Goal: Information Seeking & Learning: Learn about a topic

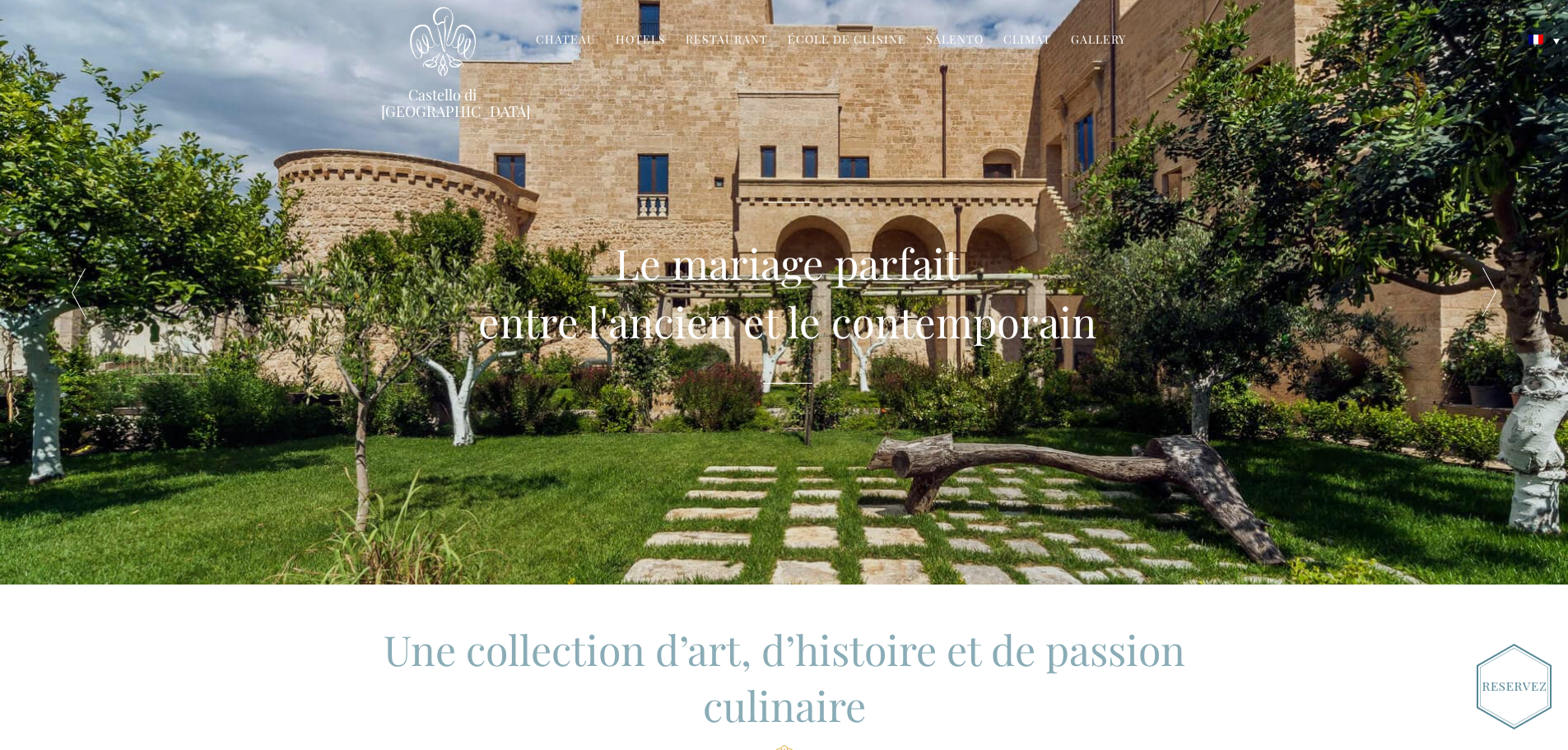
click at [657, 42] on link "Hotels" at bounding box center [640, 41] width 50 height 19
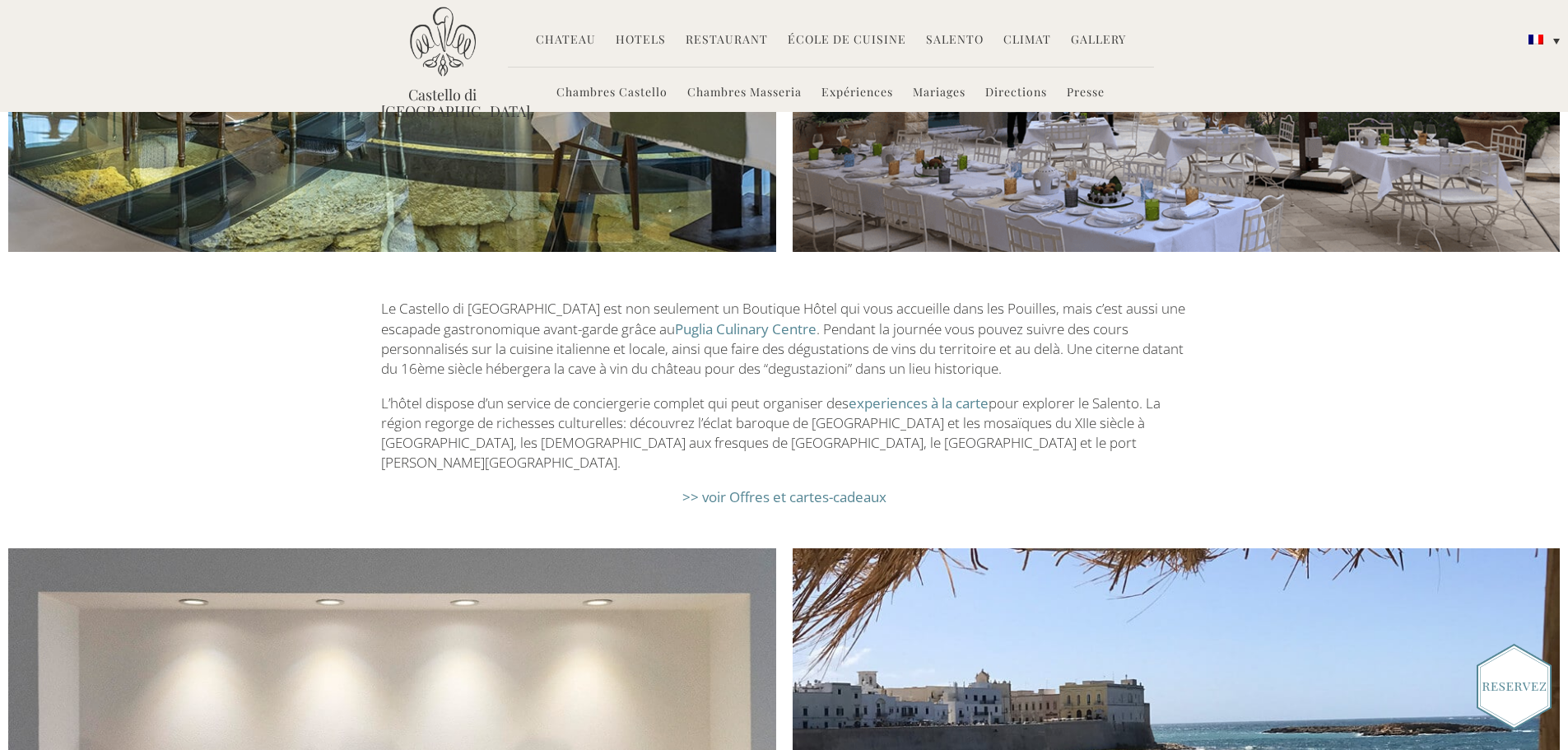
scroll to position [2630, 0]
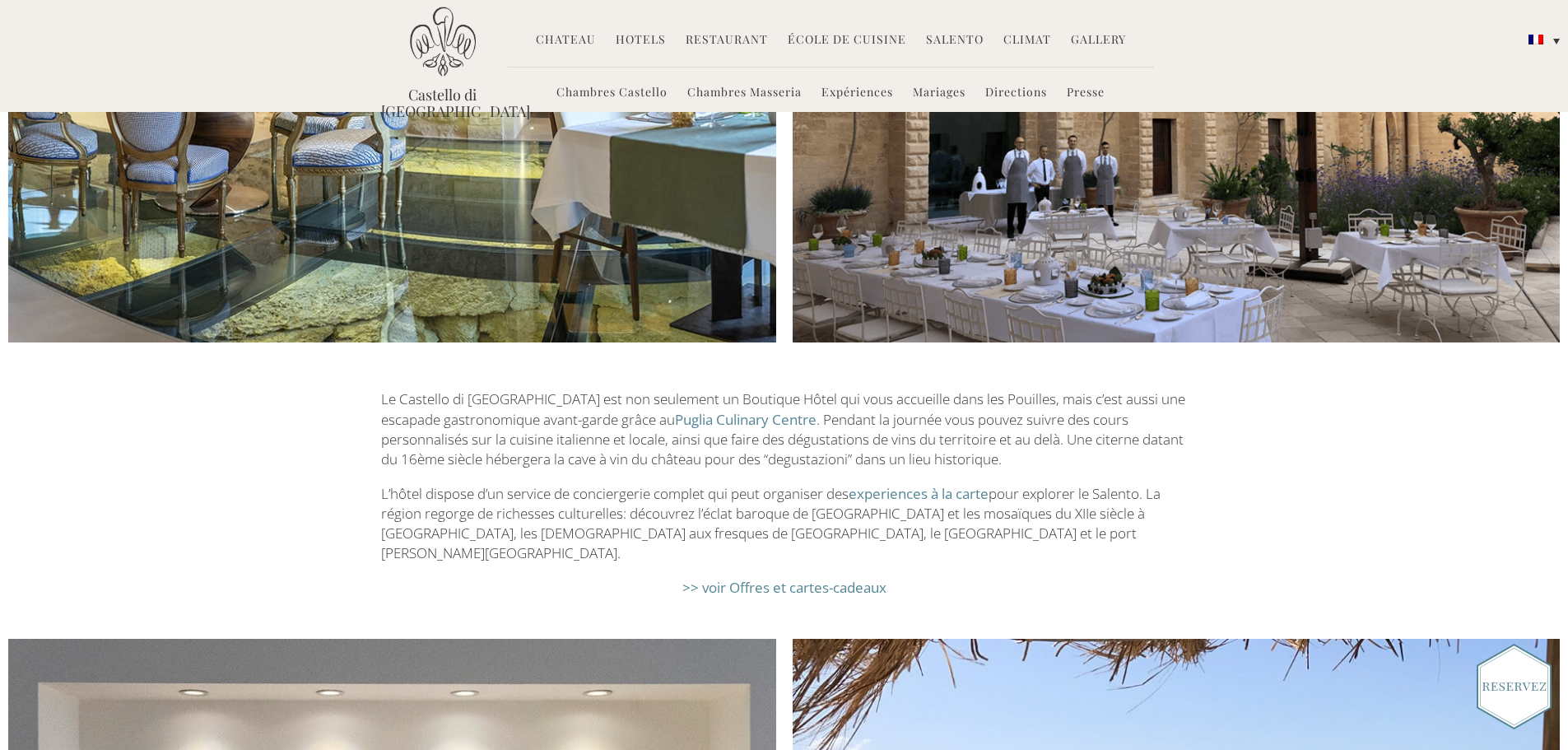
click at [1495, 698] on img at bounding box center [1515, 687] width 75 height 86
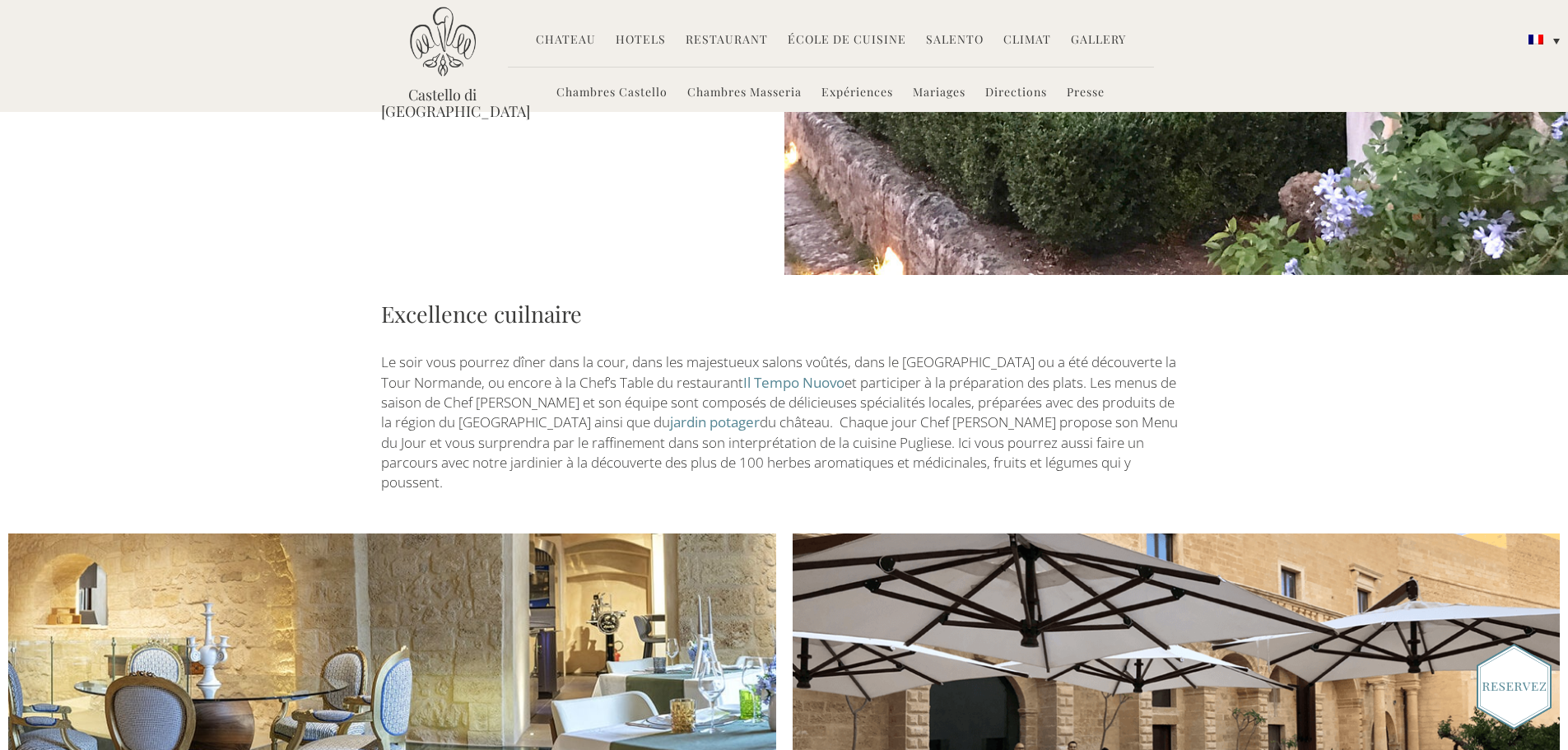
scroll to position [1972, 0]
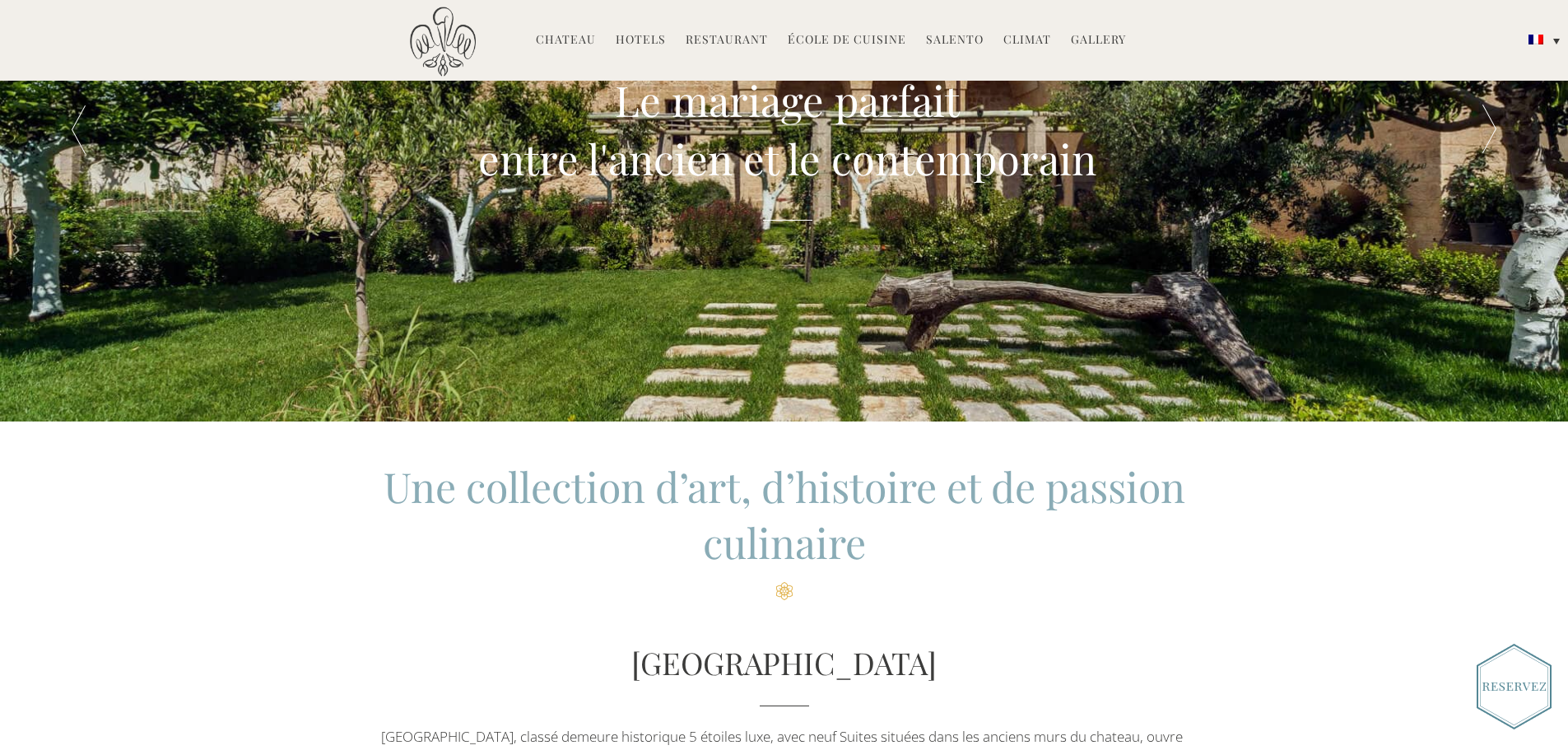
scroll to position [329, 0]
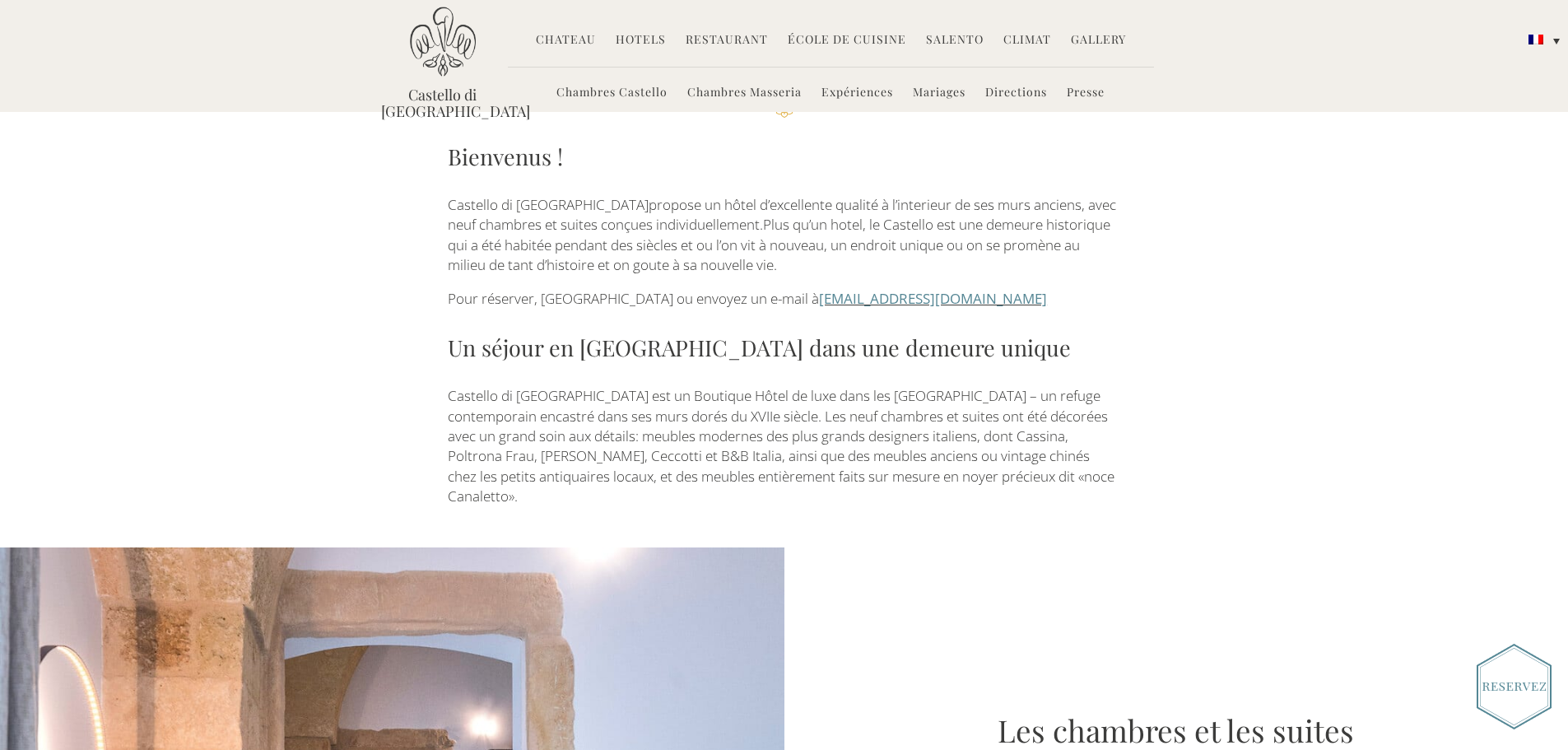
scroll to position [494, 0]
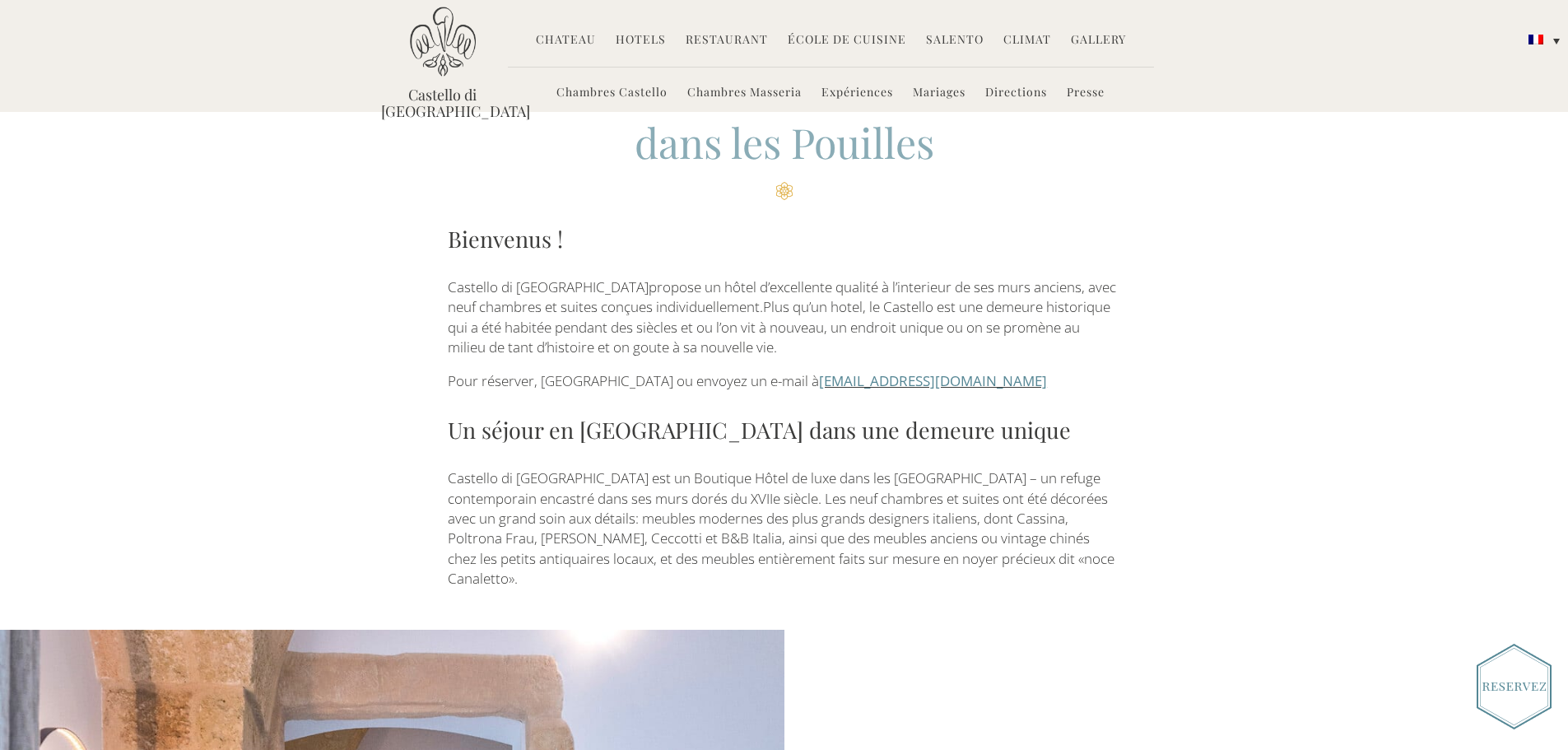
click at [594, 96] on link "Chambres Castello" at bounding box center [611, 93] width 111 height 19
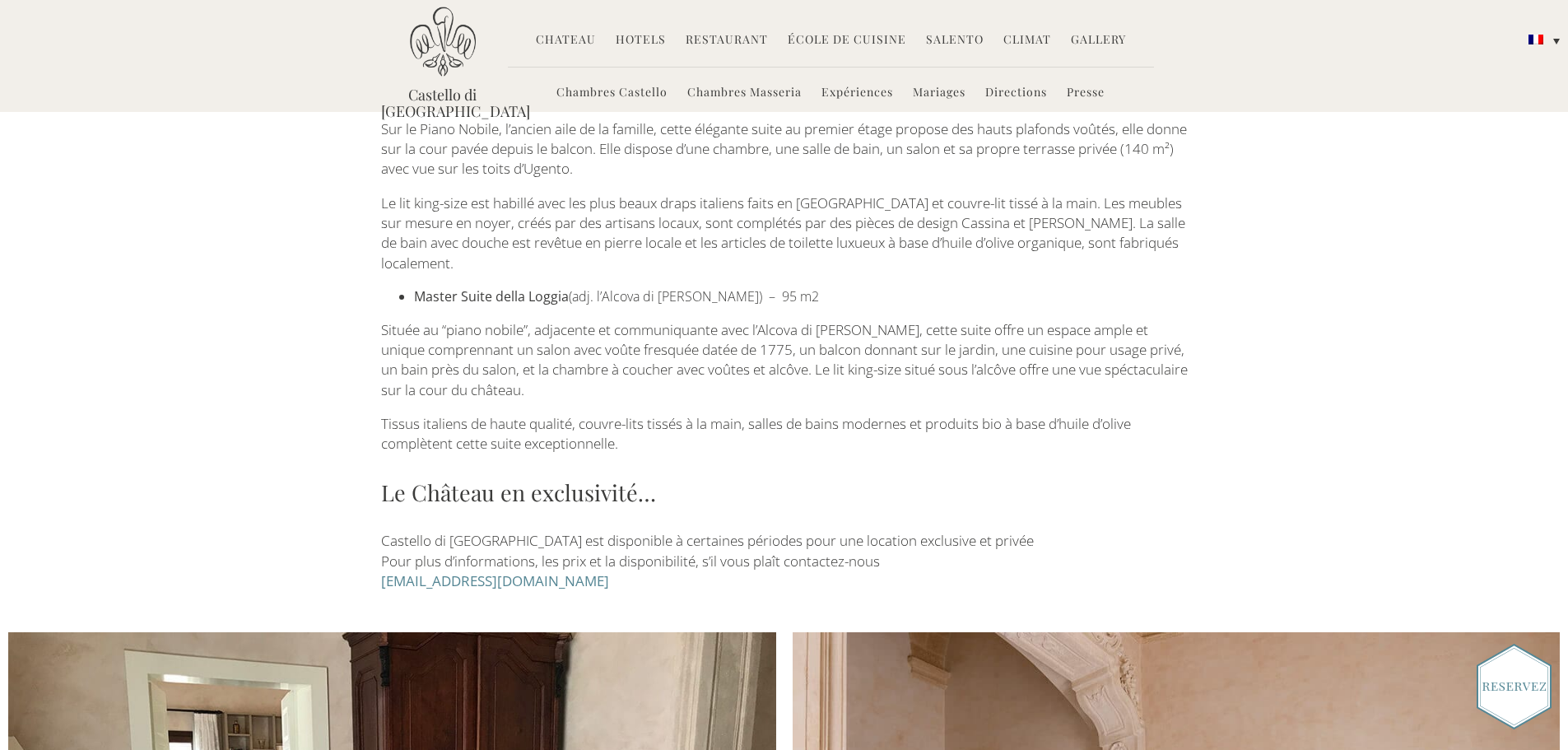
scroll to position [2881, 0]
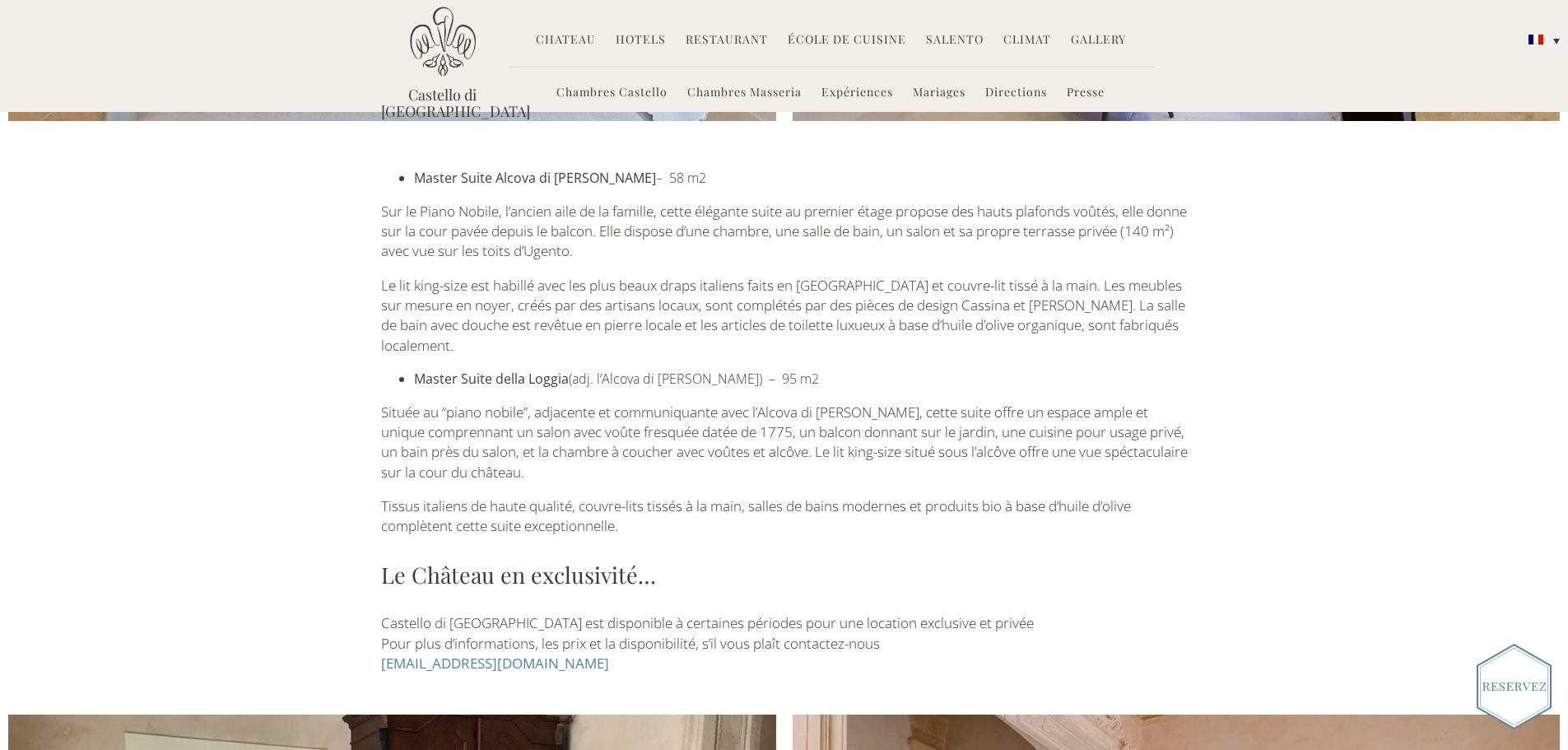
click at [481, 173] on strong "Master Suite Alcova di [PERSON_NAME]" at bounding box center [535, 178] width 242 height 18
drag, startPoint x: 467, startPoint y: 178, endPoint x: 655, endPoint y: 174, distance: 188.0
click at [655, 174] on li "Master Suite Alcova di [PERSON_NAME] – 58 m2" at bounding box center [801, 178] width 774 height 19
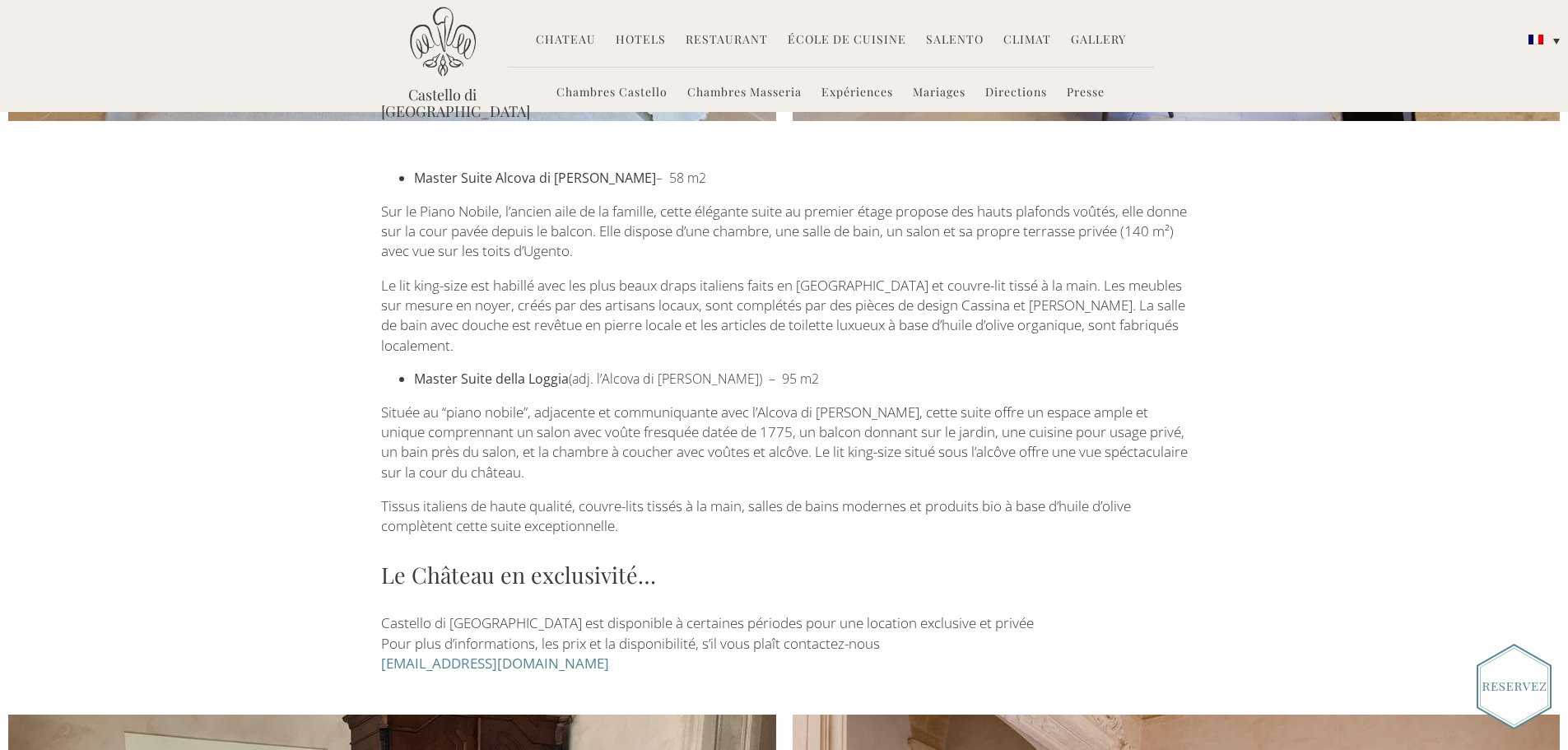
click at [721, 255] on p "Sur le Piano Nobile, l’ancien aile de la famille, cette élégante suite au premi…" at bounding box center [784, 232] width 806 height 60
drag, startPoint x: 460, startPoint y: 177, endPoint x: 715, endPoint y: 179, distance: 255.0
click at [715, 179] on li "Master Suite Alcova di [PERSON_NAME] – 58 m2" at bounding box center [801, 178] width 774 height 19
copy li "Suite Alcova di [PERSON_NAME] – 58 m2"
click at [528, 463] on div "Master Suite Alcova di [PERSON_NAME] – 58 m2 Sur le Piano Nobile, l’ancien aile…" at bounding box center [784, 422] width 831 height 505
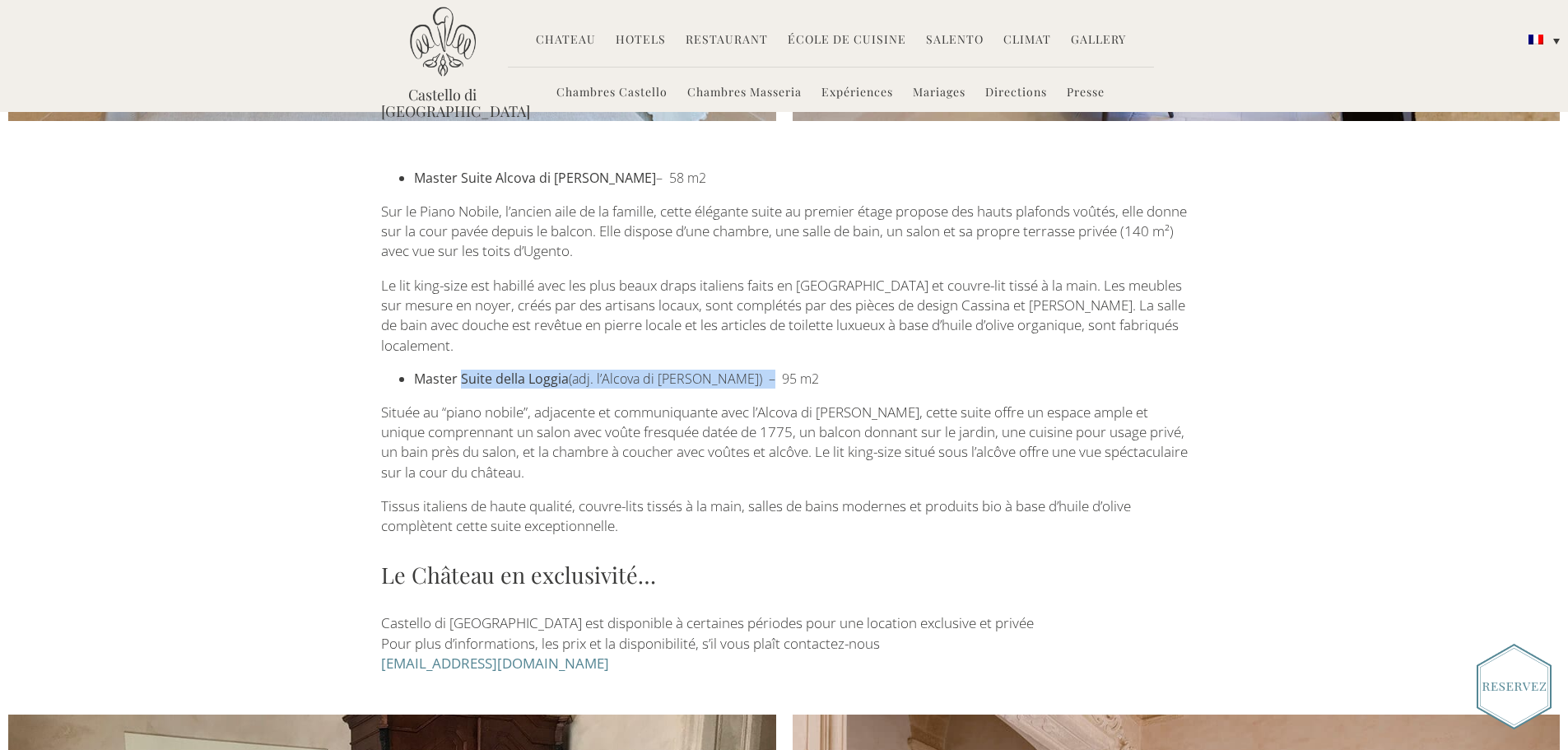
drag, startPoint x: 460, startPoint y: 355, endPoint x: 850, endPoint y: 350, distance: 390.0
click at [850, 370] on li "Master Suite della Loggia (adj. l’Alcova di [PERSON_NAME]) – 95 m2" at bounding box center [801, 379] width 774 height 19
copy li "Suite della Loggia (adj. l’Alcova di [PERSON_NAME]) – 95 m2"
click at [764, 99] on link "Chambres Masseria" at bounding box center [745, 93] width 115 height 19
